Goal: Task Accomplishment & Management: Manage account settings

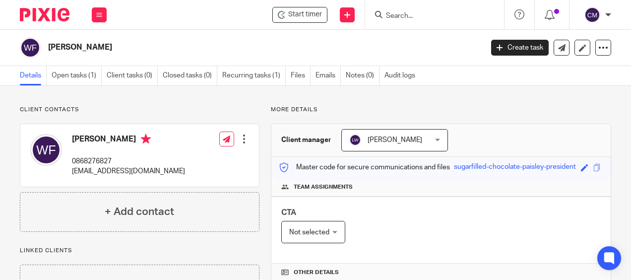
scroll to position [50, 0]
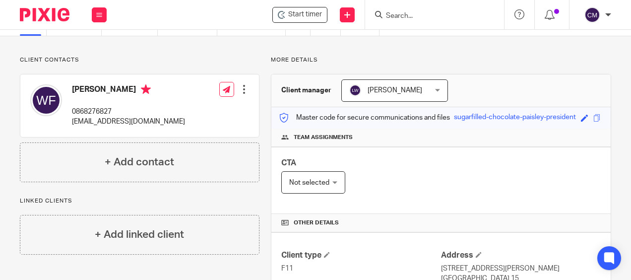
click at [242, 91] on div at bounding box center [244, 89] width 10 height 10
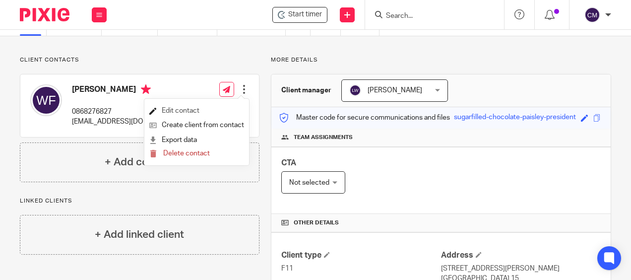
click at [191, 114] on link "Edit contact" at bounding box center [196, 111] width 95 height 14
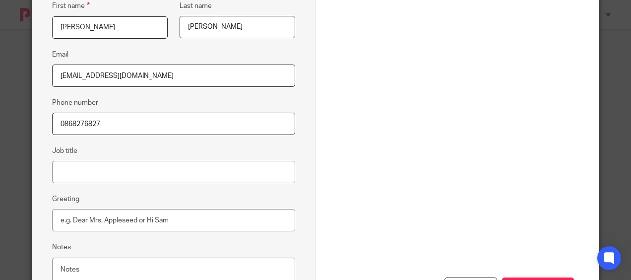
scroll to position [242, 0]
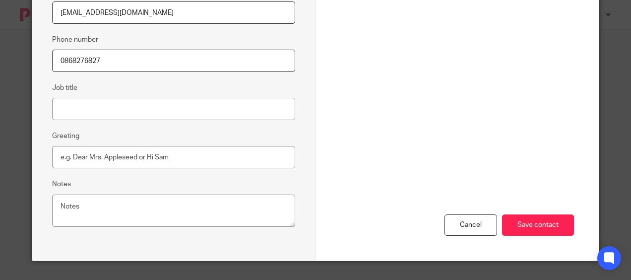
click at [470, 238] on div "Cancel Save contact" at bounding box center [457, 164] width 234 height 191
click at [461, 215] on div "Cancel" at bounding box center [471, 224] width 53 height 21
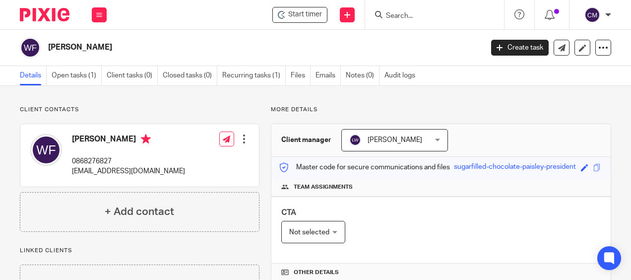
click at [443, 19] on input "Search" at bounding box center [429, 16] width 89 height 9
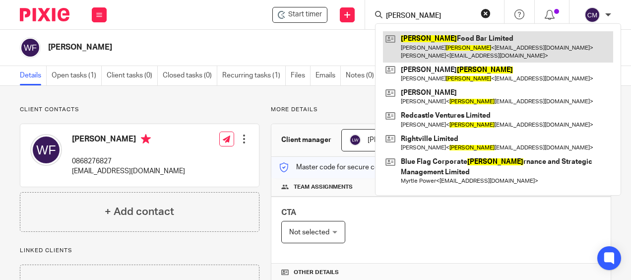
type input "bove"
click at [439, 54] on link at bounding box center [498, 46] width 230 height 31
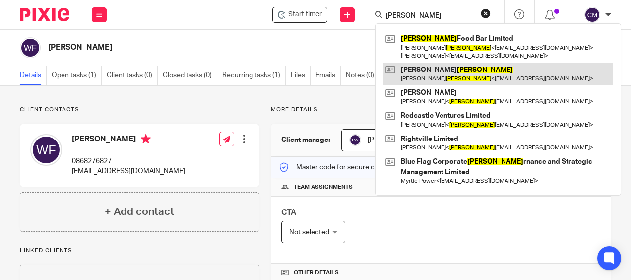
click at [438, 71] on link at bounding box center [498, 74] width 230 height 23
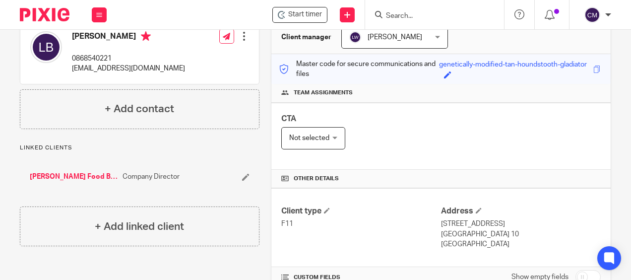
scroll to position [57, 0]
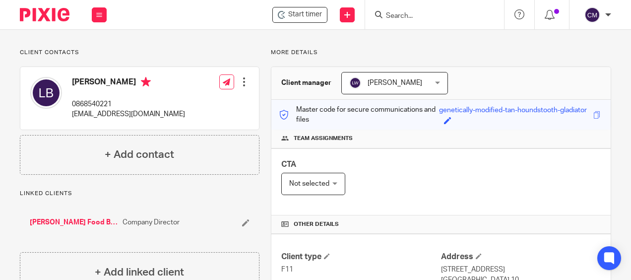
click at [241, 87] on div "Edit contact Create client from contact Export data Delete contact" at bounding box center [244, 82] width 10 height 20
click at [241, 78] on div at bounding box center [244, 82] width 10 height 10
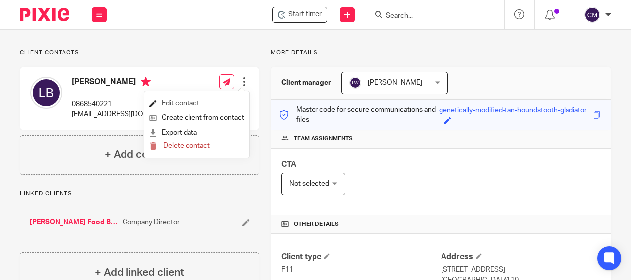
click at [223, 101] on link "Edit contact" at bounding box center [196, 103] width 95 height 14
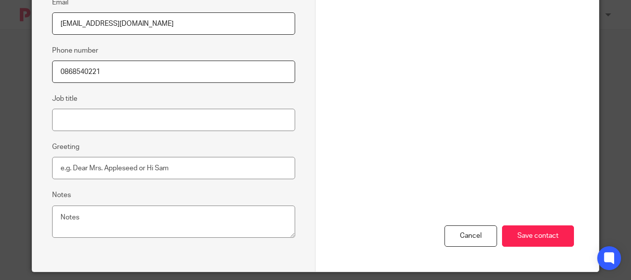
scroll to position [242, 0]
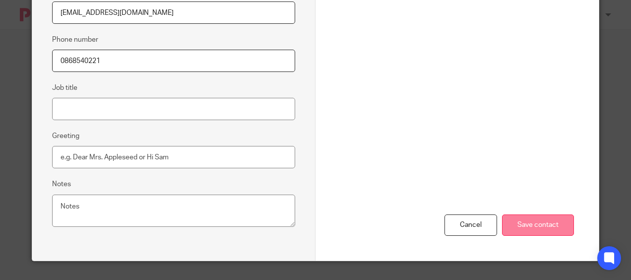
click at [524, 224] on input "Save contact" at bounding box center [538, 224] width 72 height 21
click at [522, 220] on input "Save contact" at bounding box center [538, 224] width 72 height 21
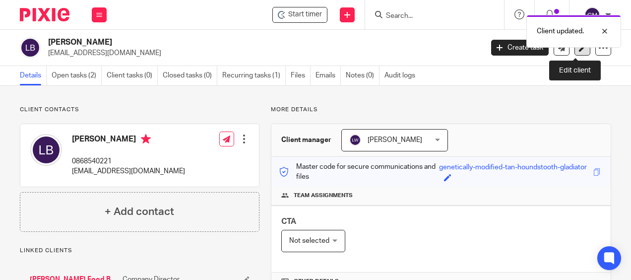
click at [577, 53] on link at bounding box center [583, 48] width 16 height 16
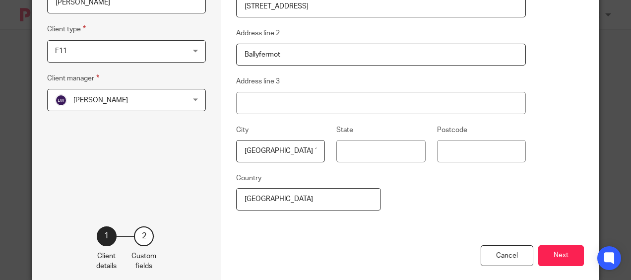
scroll to position [183, 0]
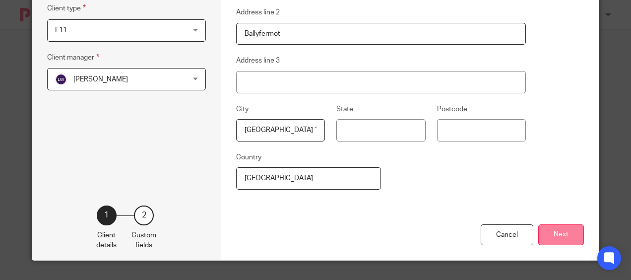
click at [555, 237] on button "Next" at bounding box center [561, 234] width 46 height 21
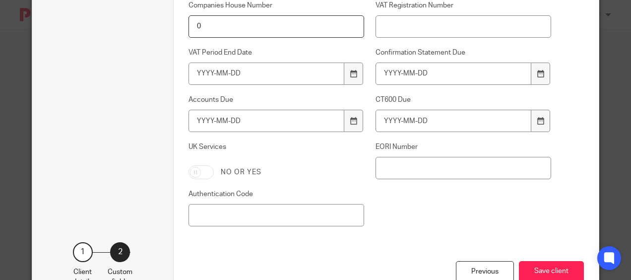
scroll to position [1026, 0]
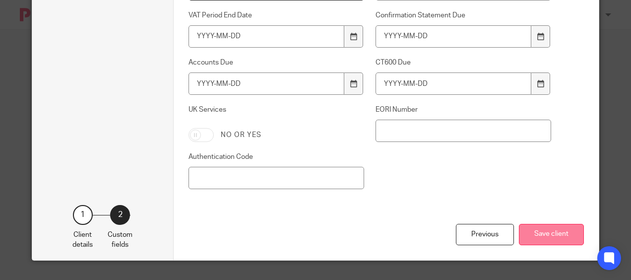
click at [560, 228] on button "Save client" at bounding box center [551, 234] width 65 height 21
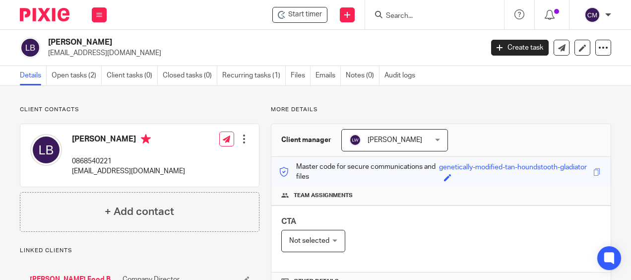
click at [469, 19] on input "Search" at bounding box center [429, 16] width 89 height 9
click at [407, 17] on input "Search" at bounding box center [429, 16] width 89 height 9
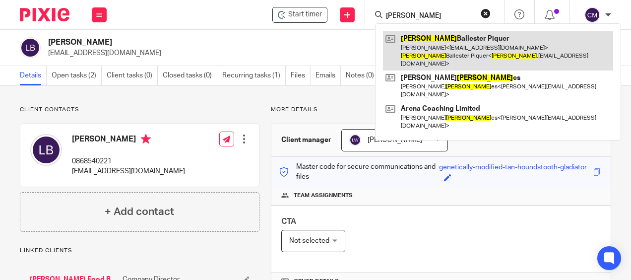
type input "[PERSON_NAME]"
click at [408, 40] on link at bounding box center [498, 50] width 230 height 39
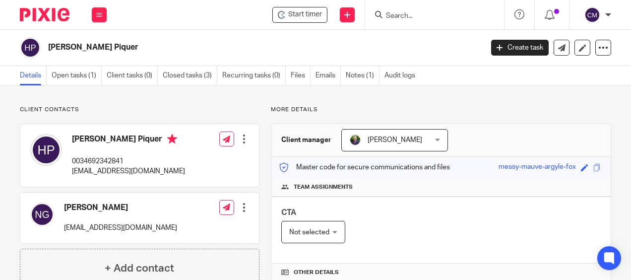
click at [355, 71] on link "Notes (1)" at bounding box center [363, 75] width 34 height 19
